Goal: Obtain resource: Obtain resource

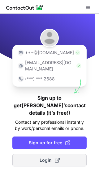
click at [58, 157] on span at bounding box center [57, 159] width 5 height 5
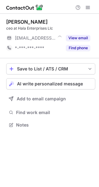
scroll to position [3, 3]
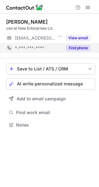
click at [71, 48] on button "Find phone" at bounding box center [78, 48] width 25 height 6
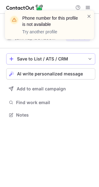
scroll to position [110, 99]
click at [90, 14] on span at bounding box center [89, 16] width 5 height 6
